Goal: Information Seeking & Learning: Learn about a topic

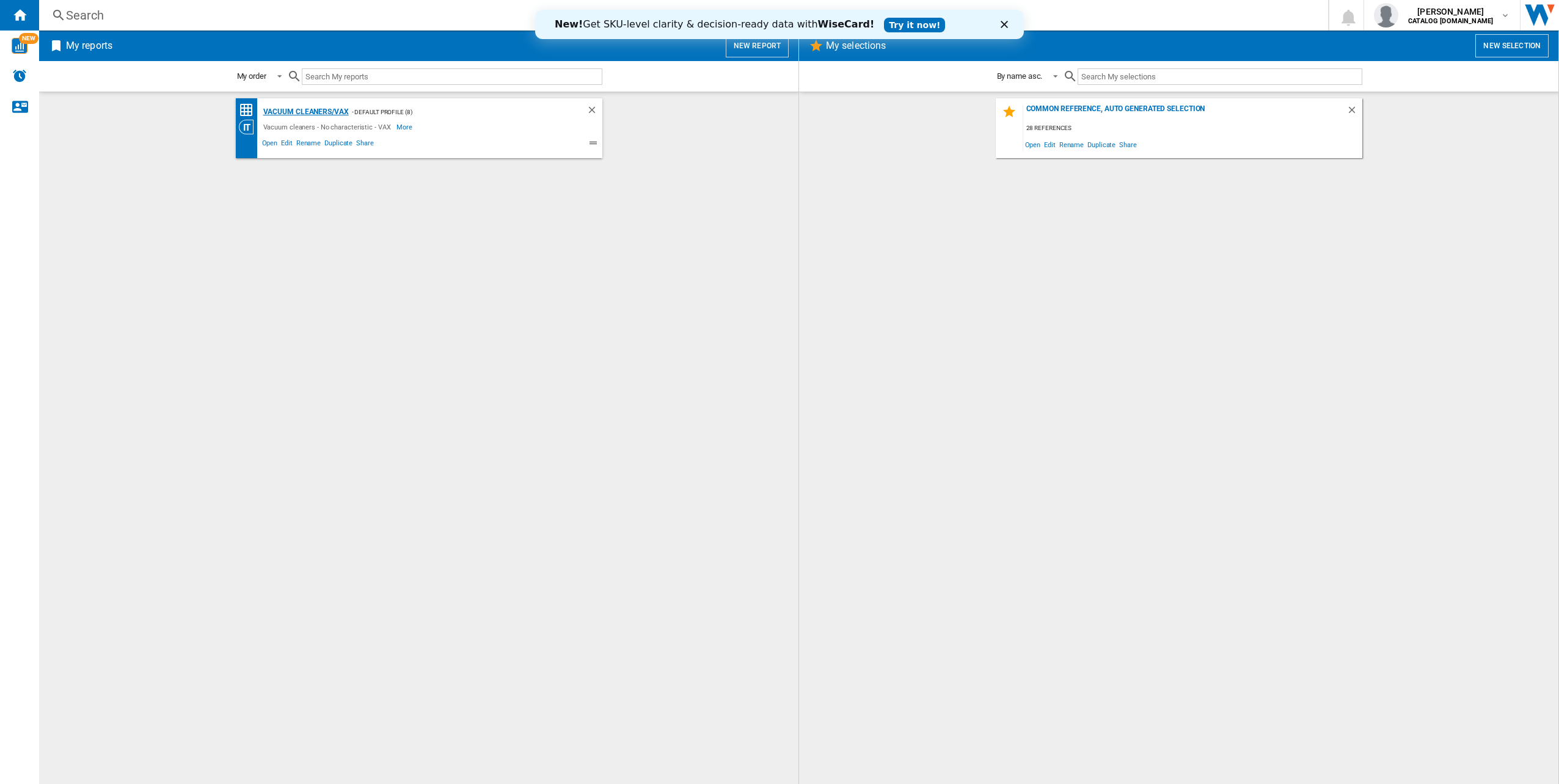
click at [296, 114] on div "Vacuum cleaners/VAX" at bounding box center [304, 112] width 88 height 15
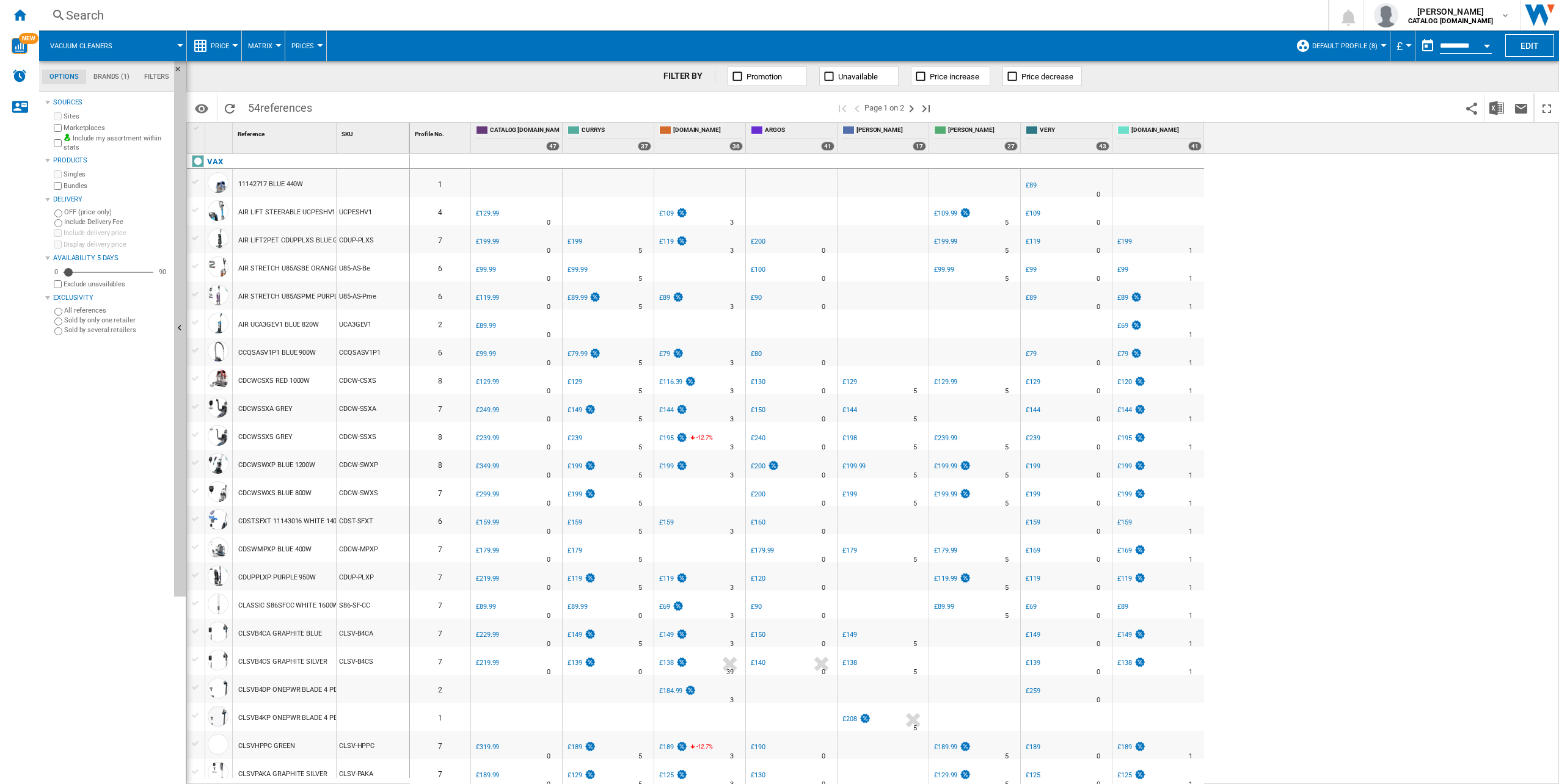
scroll to position [61, 0]
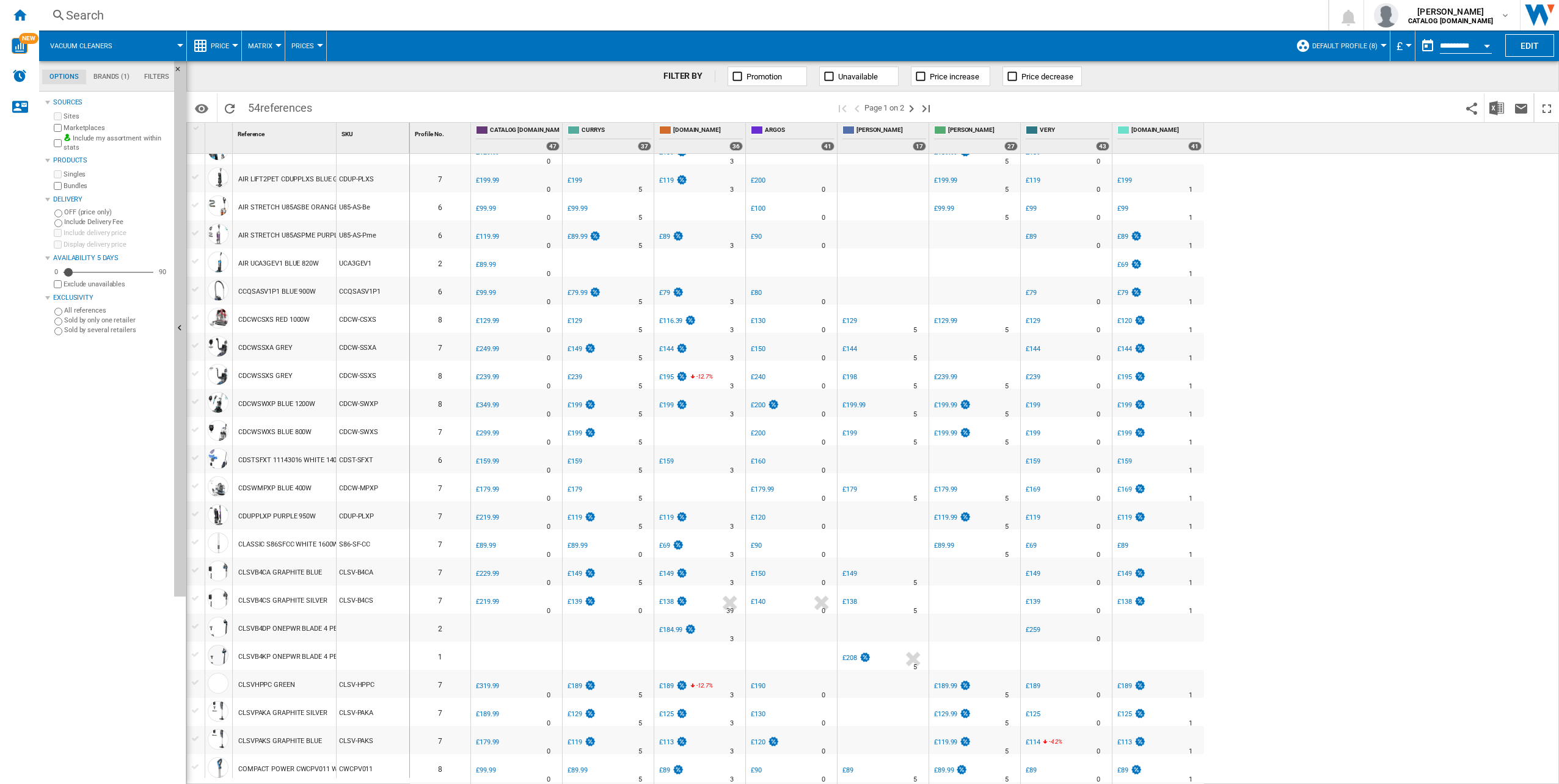
click at [295, 738] on div "CLSVPAKS GRAPHITE BLUE" at bounding box center [280, 741] width 84 height 28
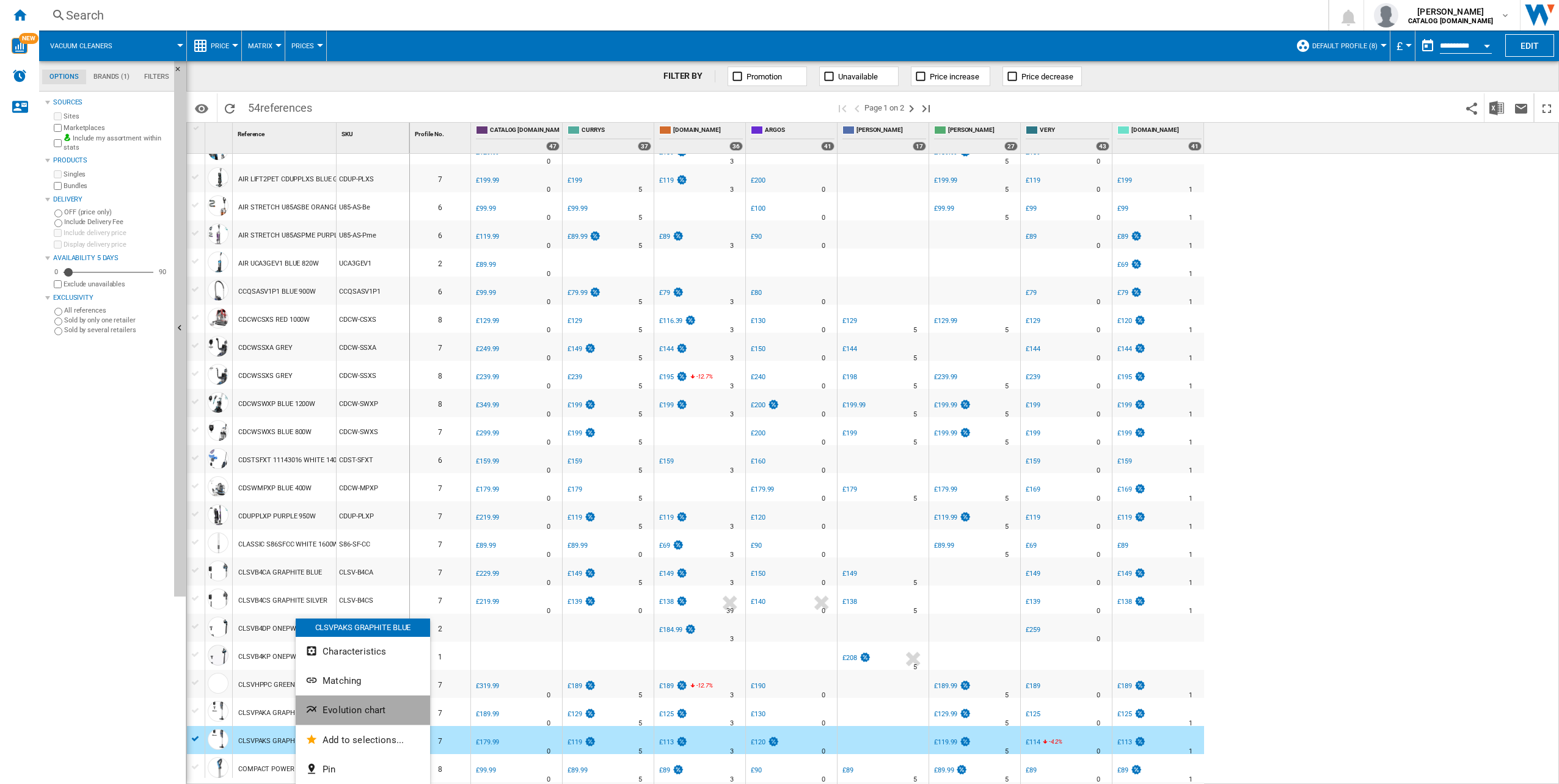
click at [311, 716] on ng-md-icon "Evolution chart" at bounding box center [312, 711] width 15 height 15
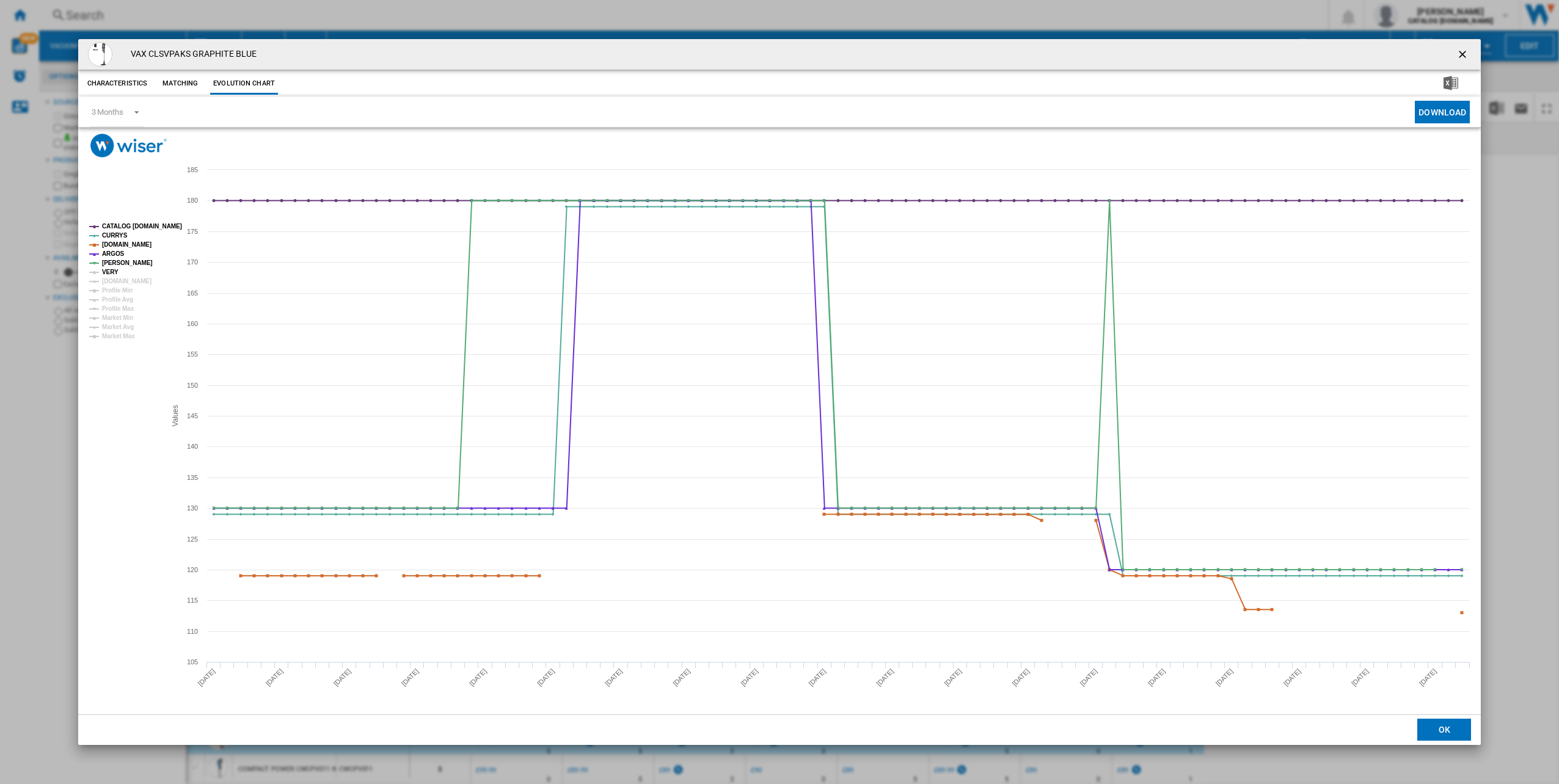
click at [107, 270] on tspan "VERY" at bounding box center [110, 272] width 16 height 7
click at [107, 283] on tspan "[DOMAIN_NAME]" at bounding box center [126, 281] width 49 height 7
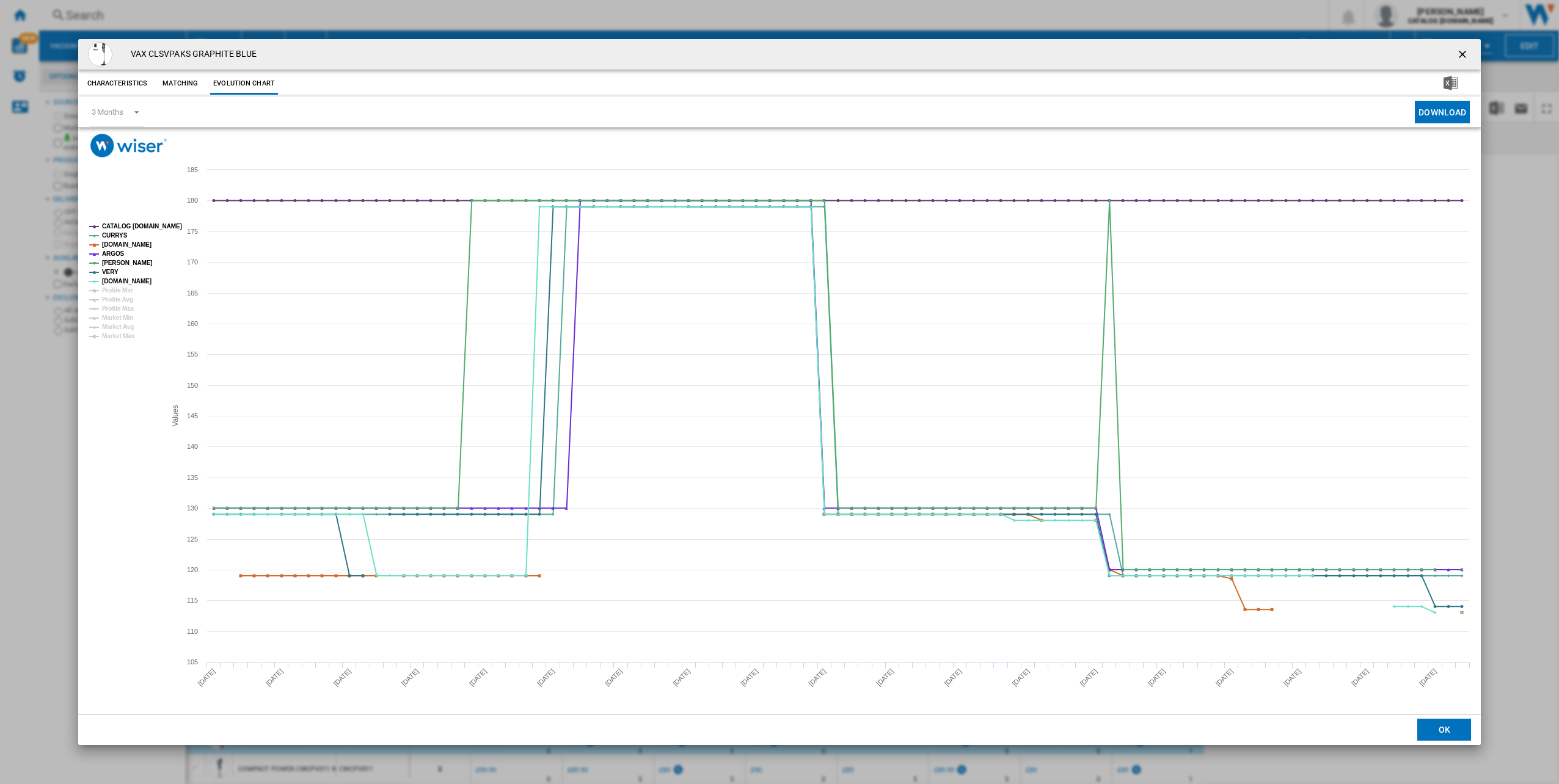
click at [1460, 57] on ng-md-icon "getI18NText('BUTTONS.CLOSE_DIALOG')" at bounding box center [1463, 56] width 15 height 15
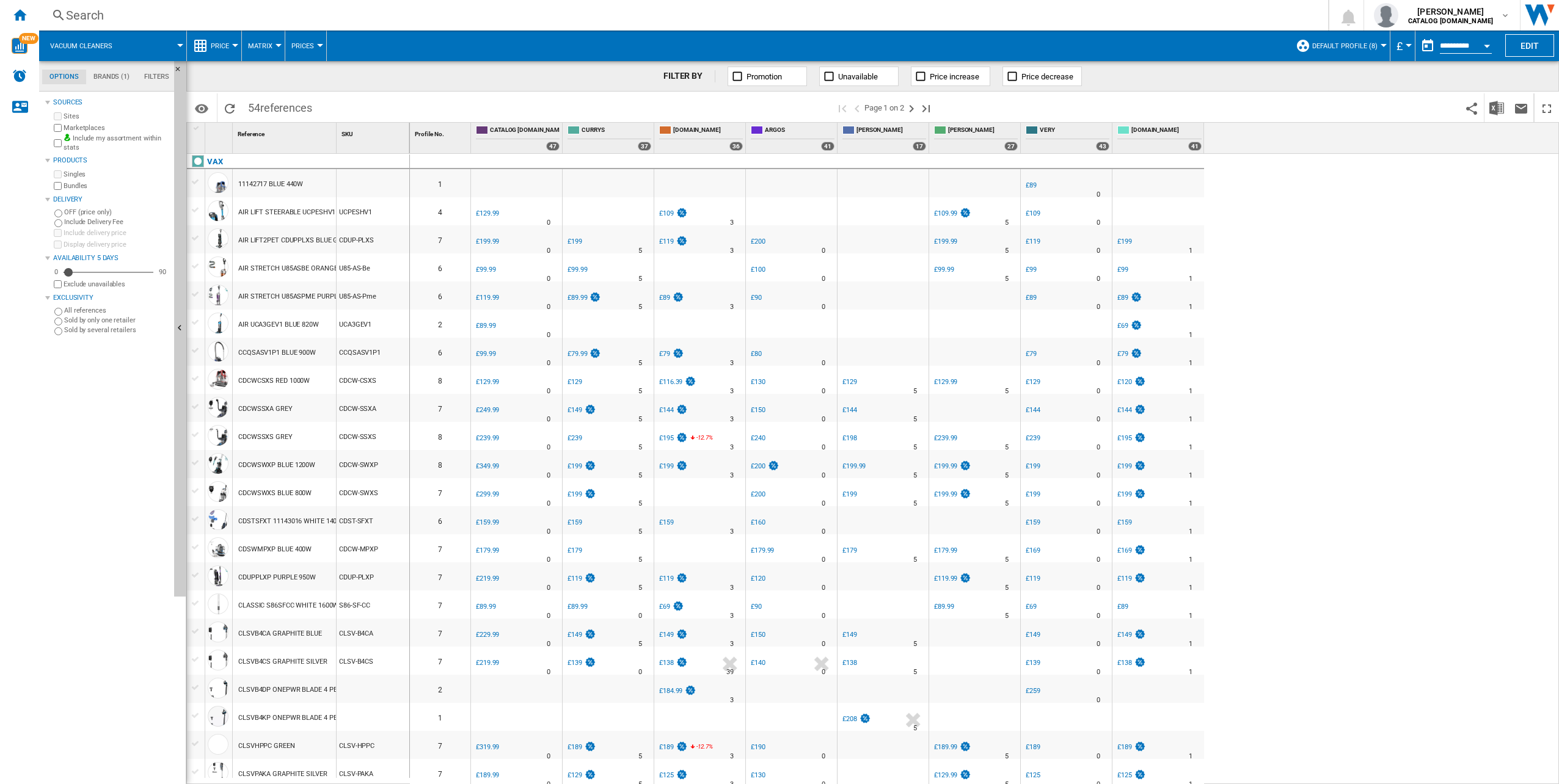
scroll to position [122, 0]
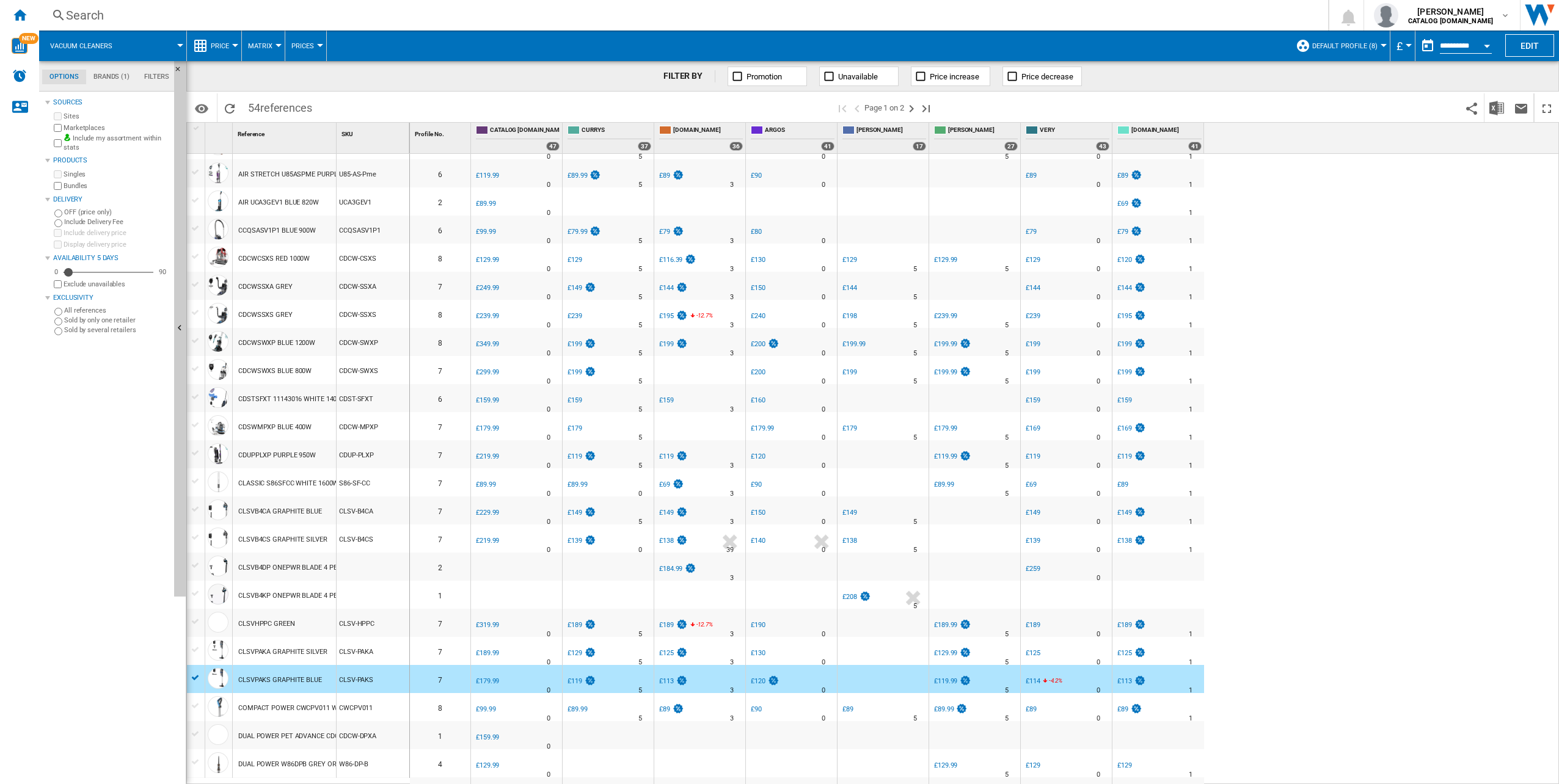
click at [289, 648] on div "CLSVPAKA GRAPHITE SILVER" at bounding box center [282, 652] width 89 height 28
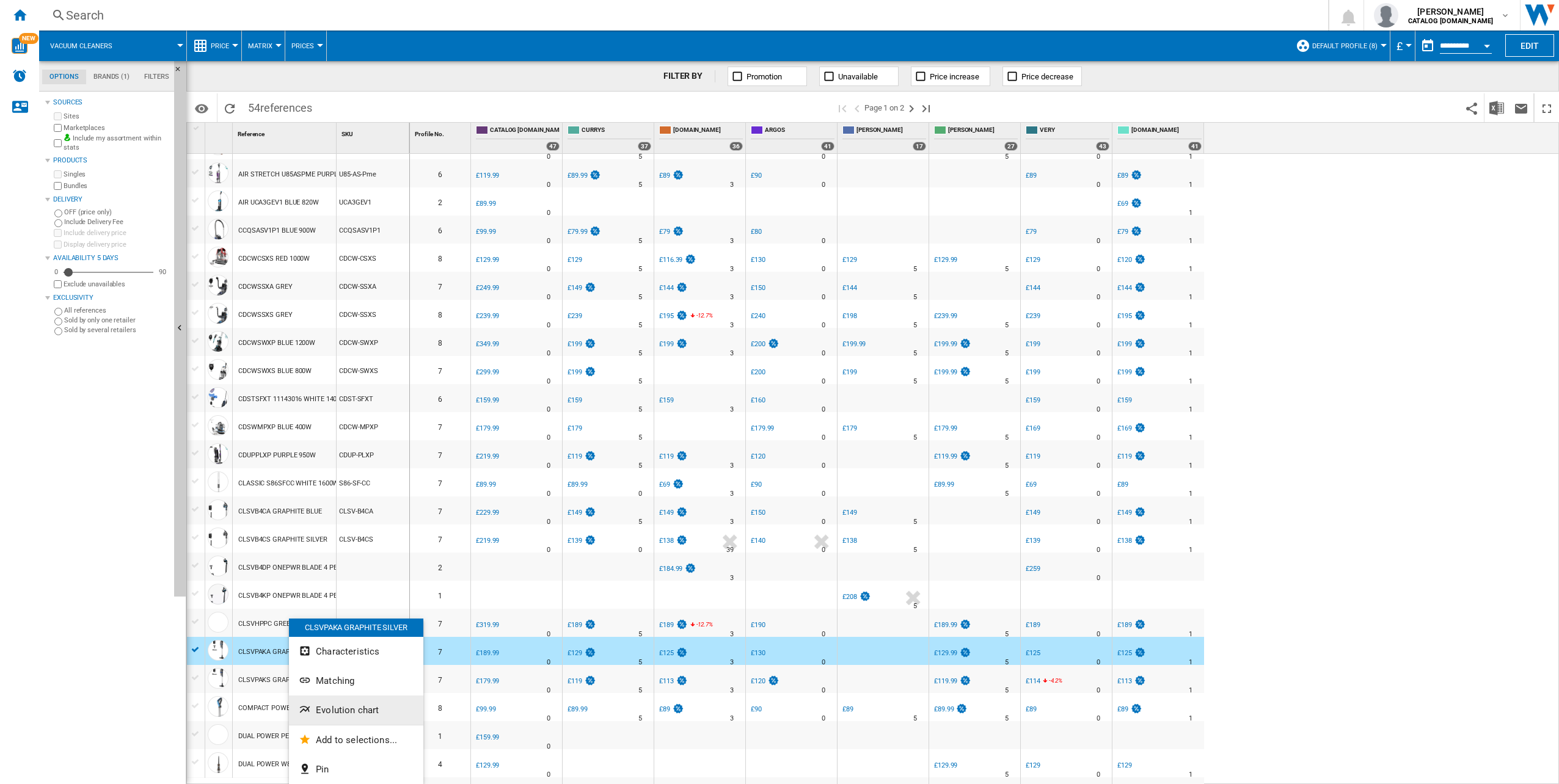
click at [351, 711] on span "Evolution chart" at bounding box center [348, 710] width 63 height 11
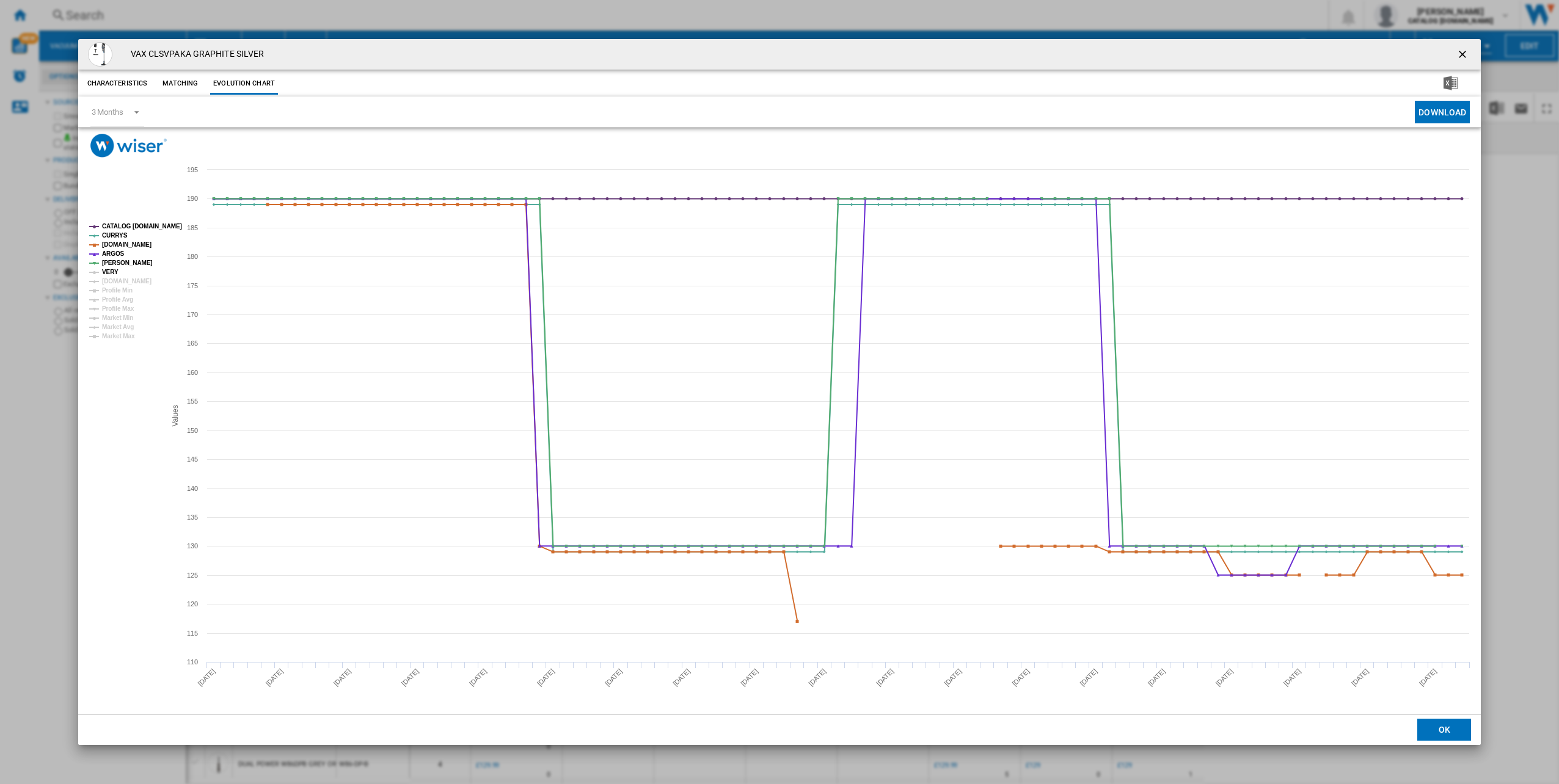
click at [113, 276] on tspan "VERY" at bounding box center [110, 272] width 16 height 7
click at [113, 278] on tspan "[DOMAIN_NAME]" at bounding box center [126, 281] width 49 height 7
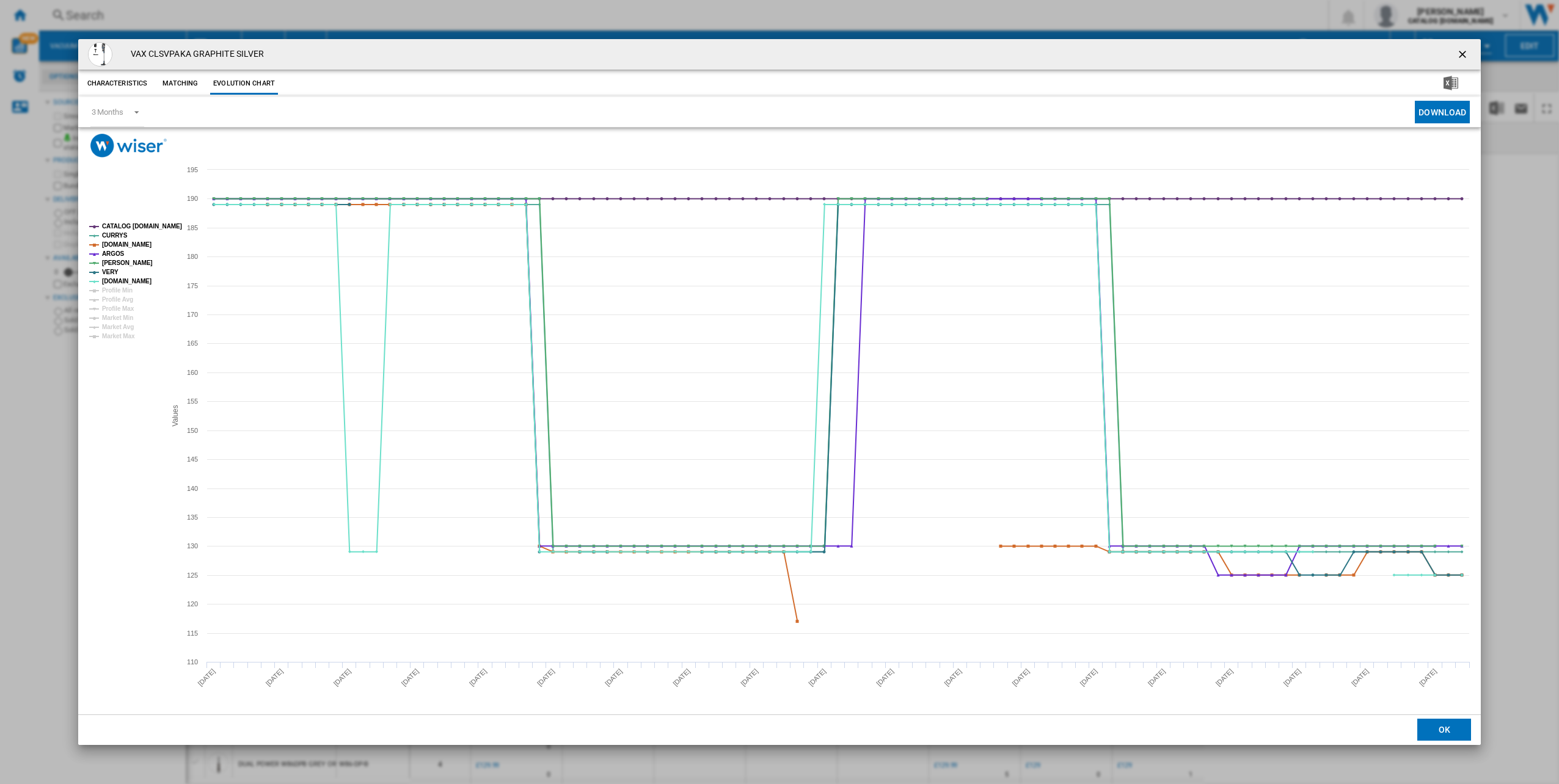
click at [1471, 56] on ng-md-icon "getI18NText('BUTTONS.CLOSE_DIALOG')" at bounding box center [1463, 56] width 15 height 15
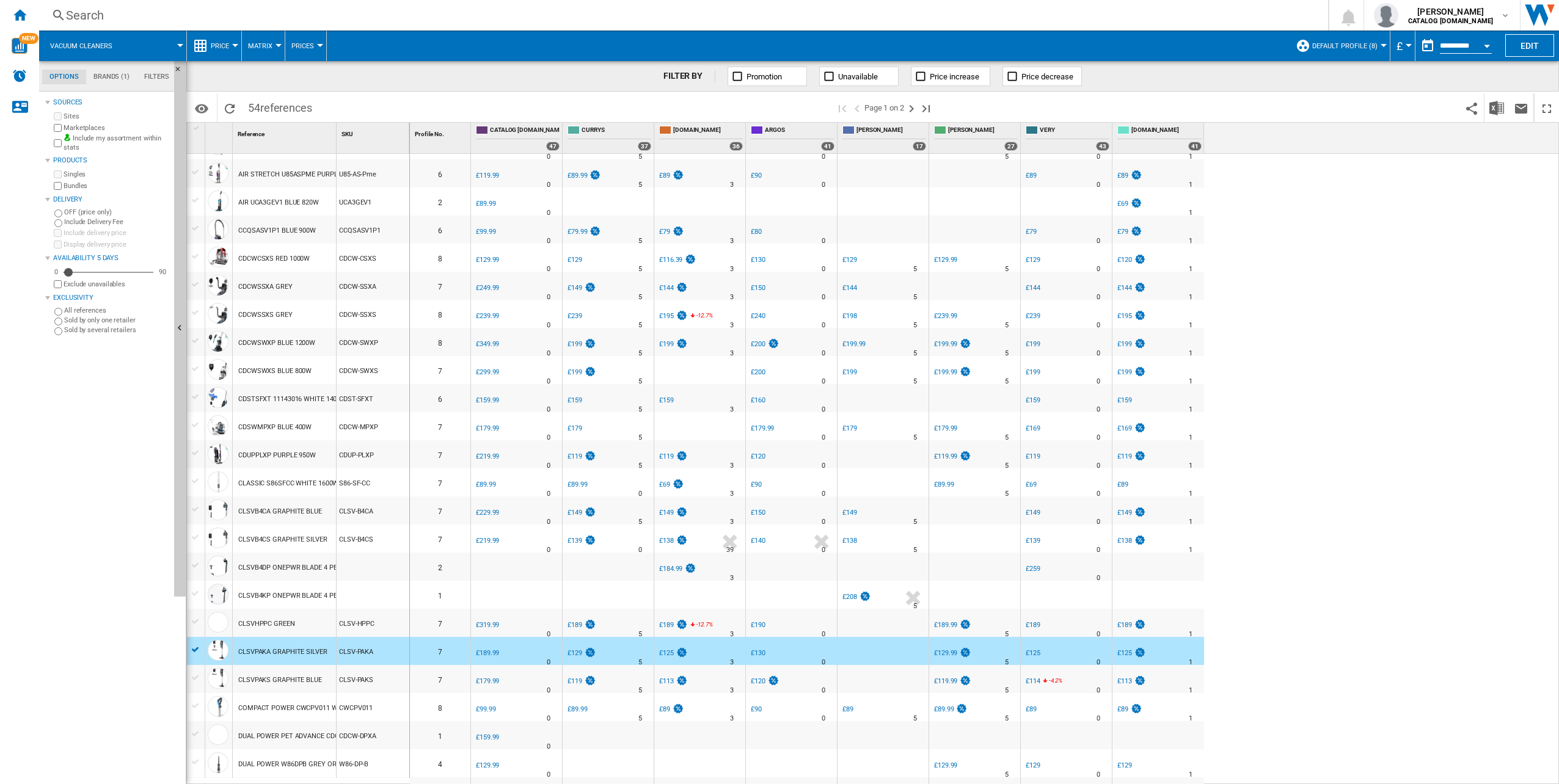
click at [1422, 489] on div "0 1 [GEOGRAPHIC_DATA] VERY -1.0 % £89 % N/A 0 [GEOGRAPHIC_DATA] VERY 4 £129.99" at bounding box center [985, 469] width 1150 height 630
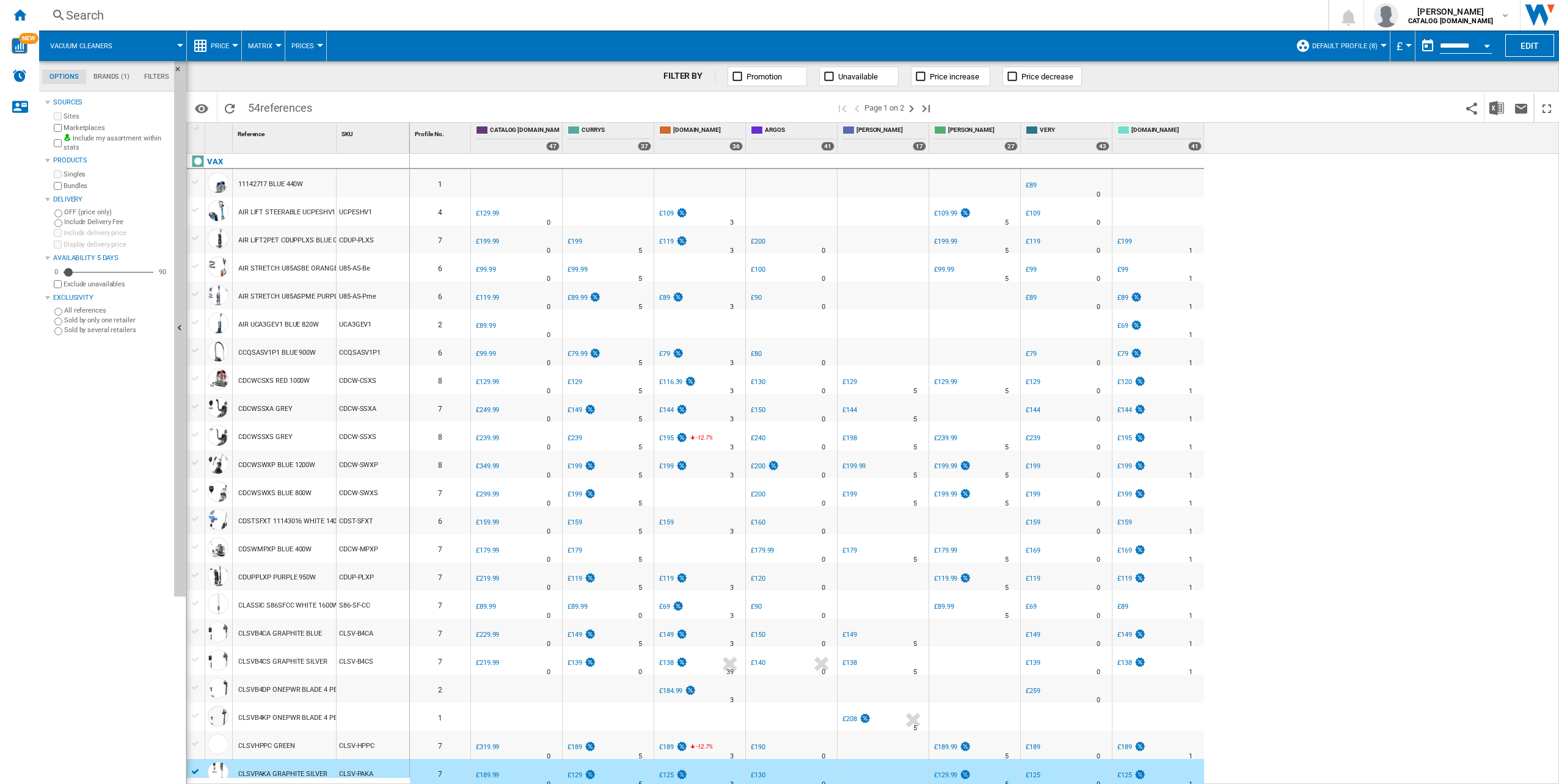
scroll to position [0, 0]
click at [1431, 583] on div "0 1 [GEOGRAPHIC_DATA] VERY -1.0 % £89 % N/A 0 [GEOGRAPHIC_DATA] VERY 4 £129.99" at bounding box center [985, 469] width 1150 height 630
drag, startPoint x: 1426, startPoint y: 538, endPoint x: 1413, endPoint y: 528, distance: 16.4
click at [1424, 567] on div "0 1 [GEOGRAPHIC_DATA] VERY -1.0 % £89 % N/A 0 [GEOGRAPHIC_DATA] VERY 4 £129.99" at bounding box center [985, 469] width 1150 height 630
